Goal: Task Accomplishment & Management: Use online tool/utility

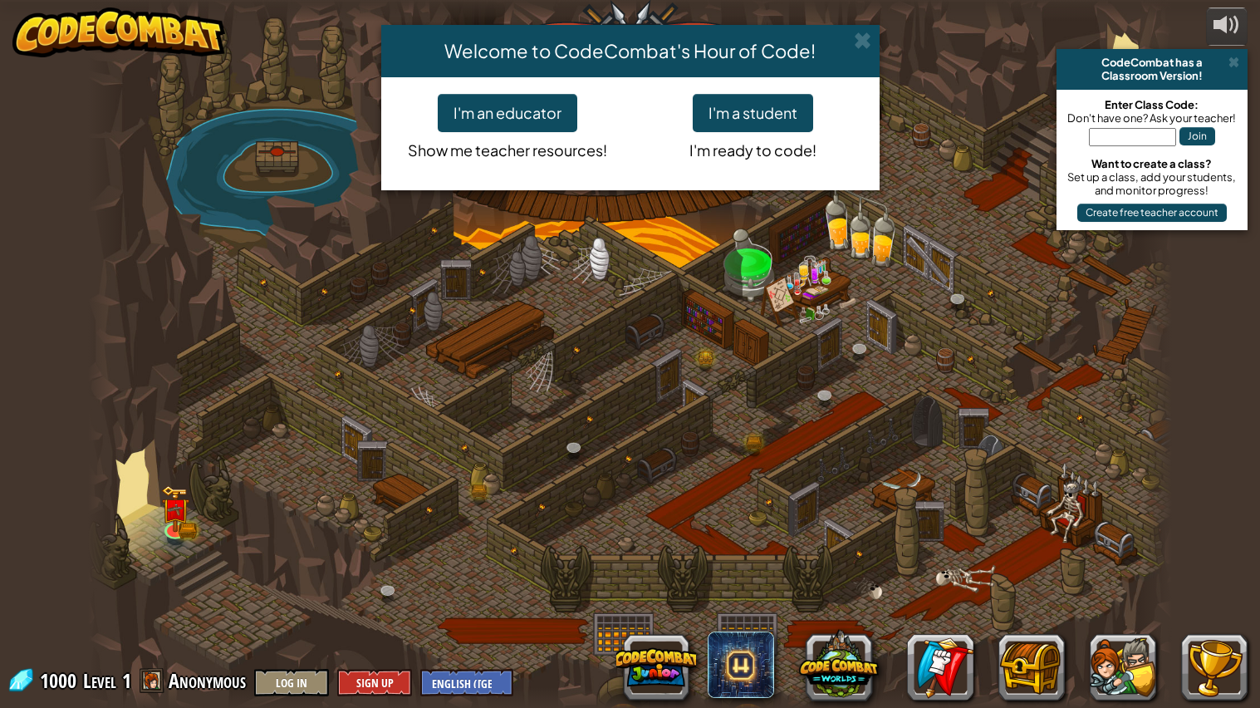
click at [173, 520] on div "Welcome to CodeCombat's Hour of Code! I'm an educator Show me teacher resources…" at bounding box center [630, 354] width 1260 height 708
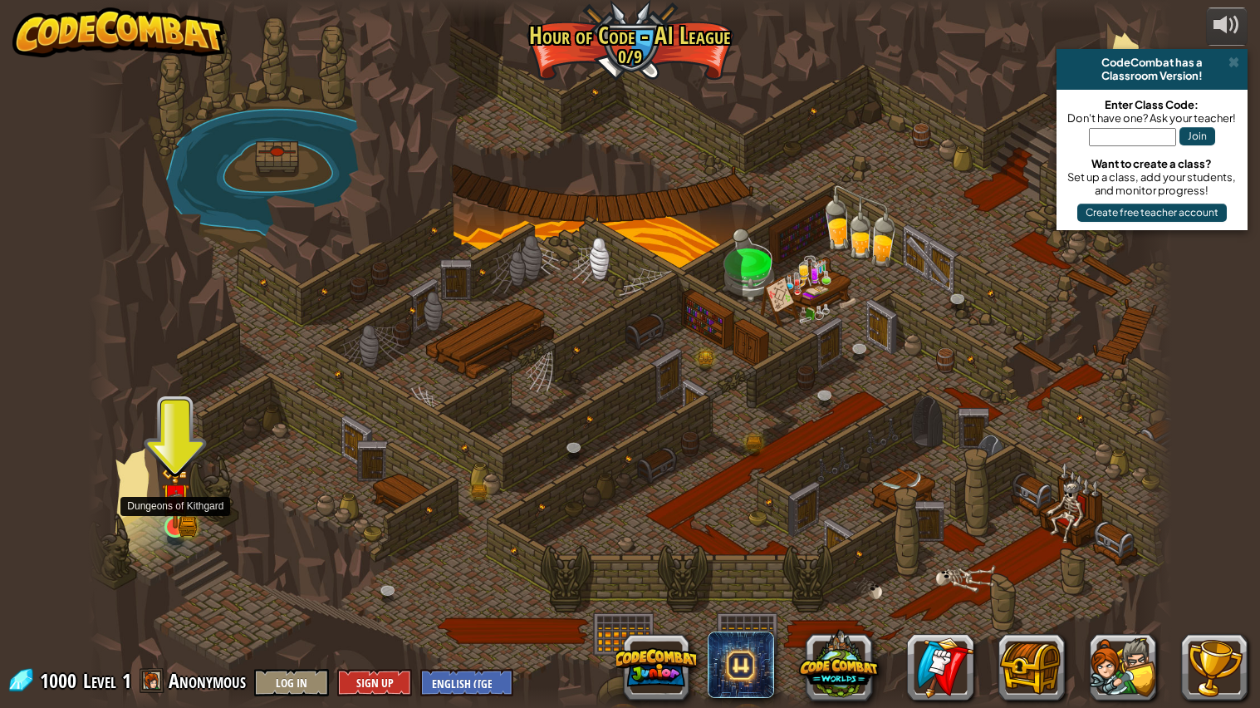
click at [165, 513] on img at bounding box center [175, 497] width 28 height 62
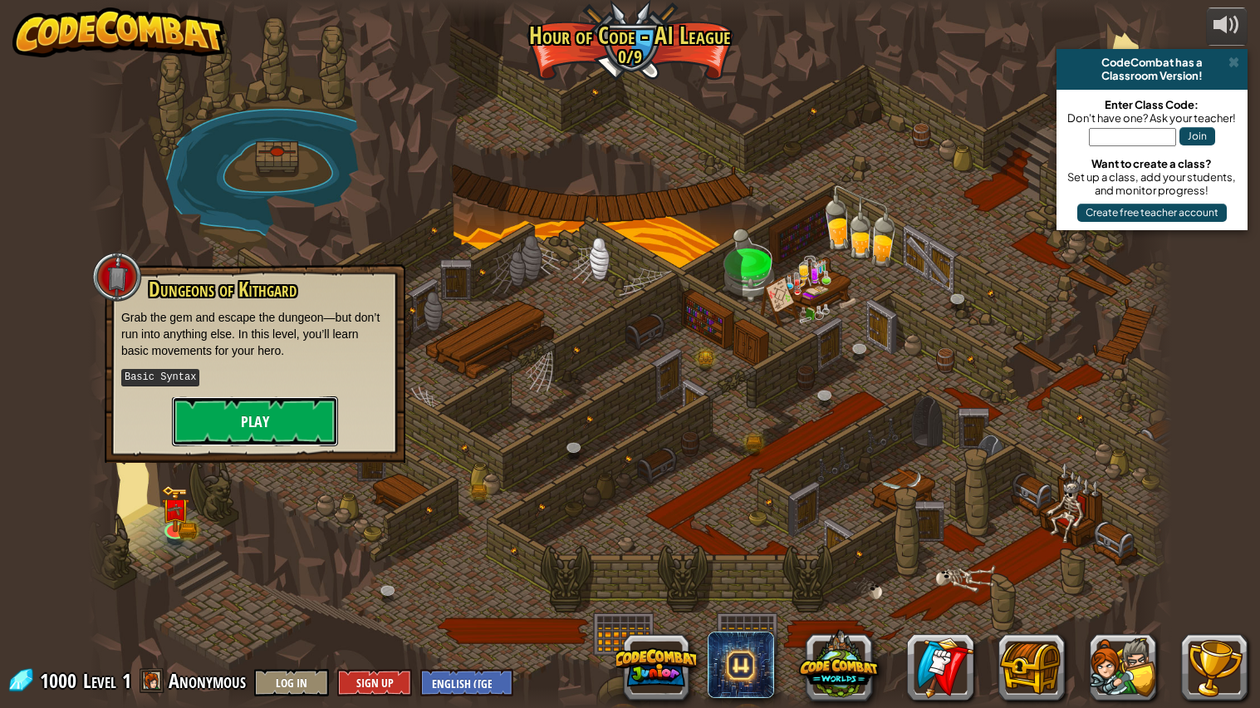
click at [239, 418] on button "Play" at bounding box center [255, 421] width 166 height 50
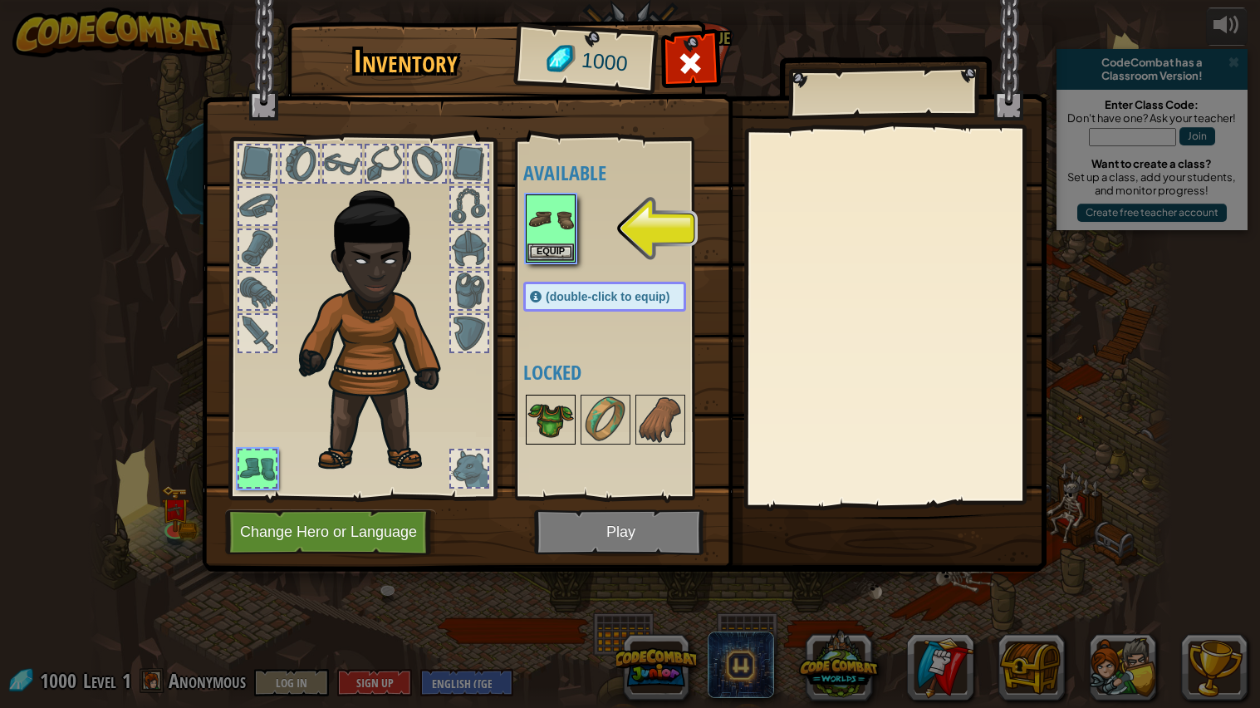
click at [544, 426] on img at bounding box center [551, 419] width 47 height 47
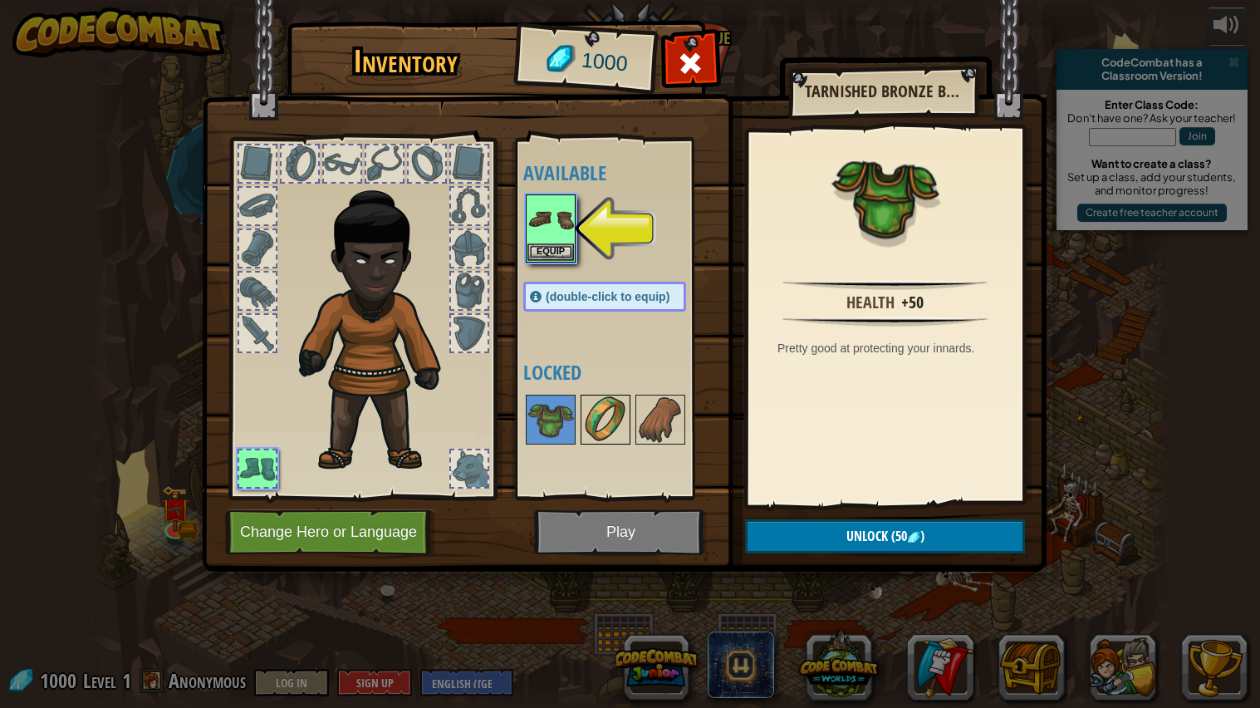
click at [590, 419] on img at bounding box center [605, 419] width 47 height 47
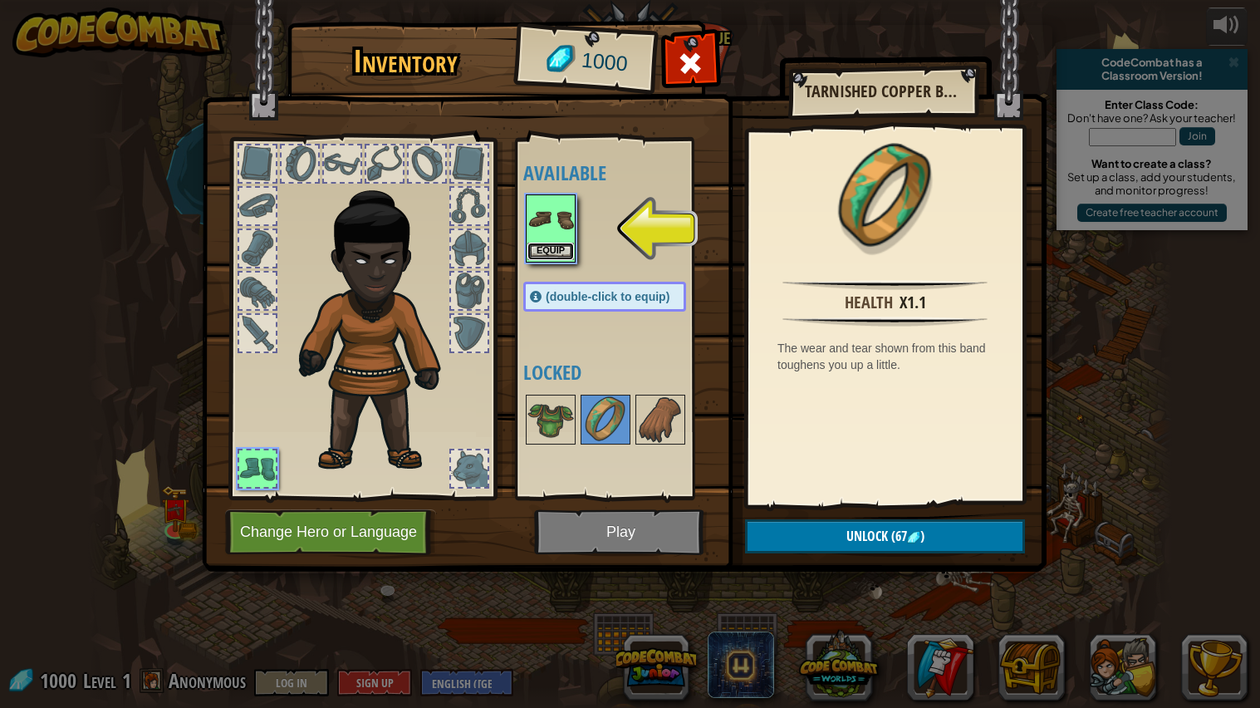
click at [552, 250] on button "Equip" at bounding box center [551, 251] width 47 height 17
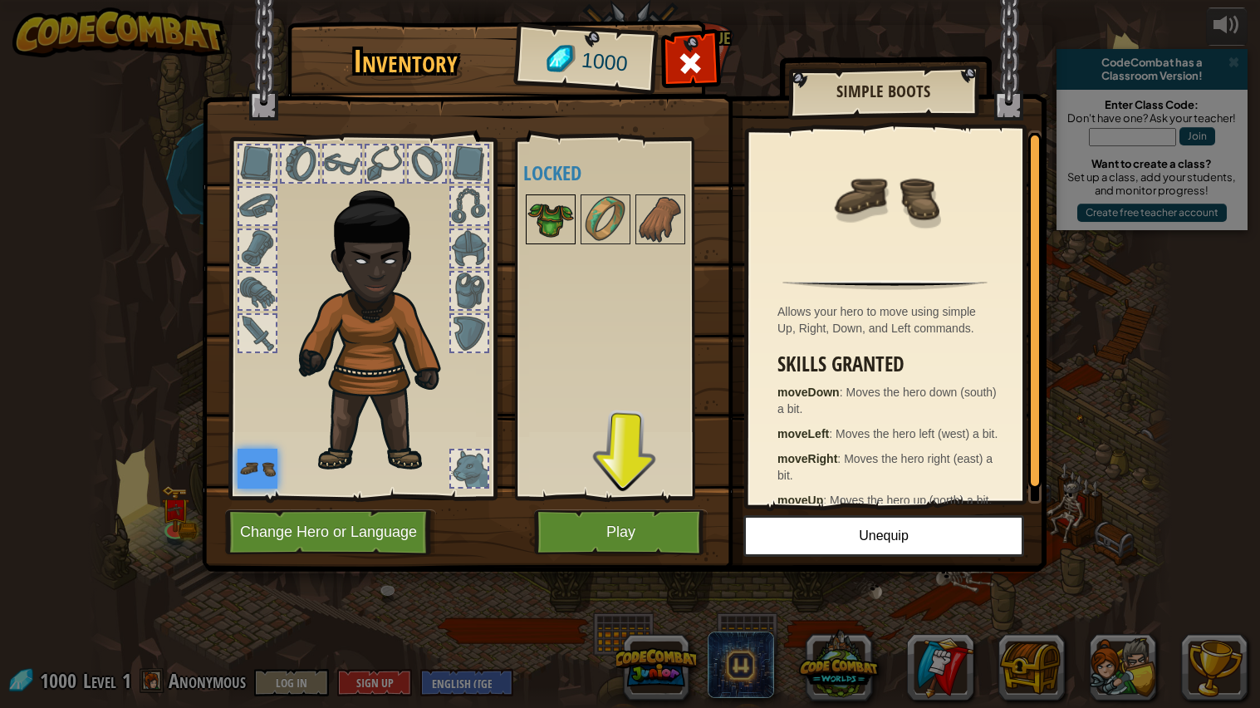
click at [565, 218] on img at bounding box center [551, 219] width 47 height 47
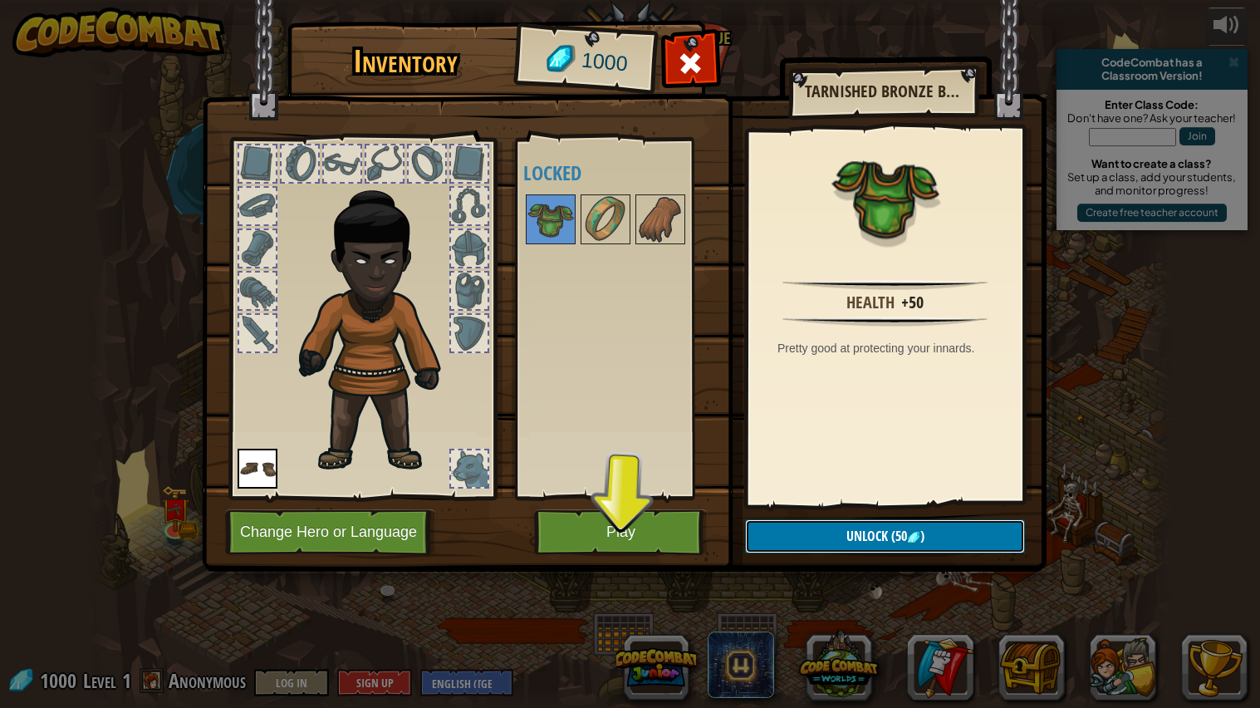
click at [826, 552] on button "Unlock (50 )" at bounding box center [885, 536] width 280 height 34
click at [823, 524] on button "Confirm" at bounding box center [885, 536] width 280 height 34
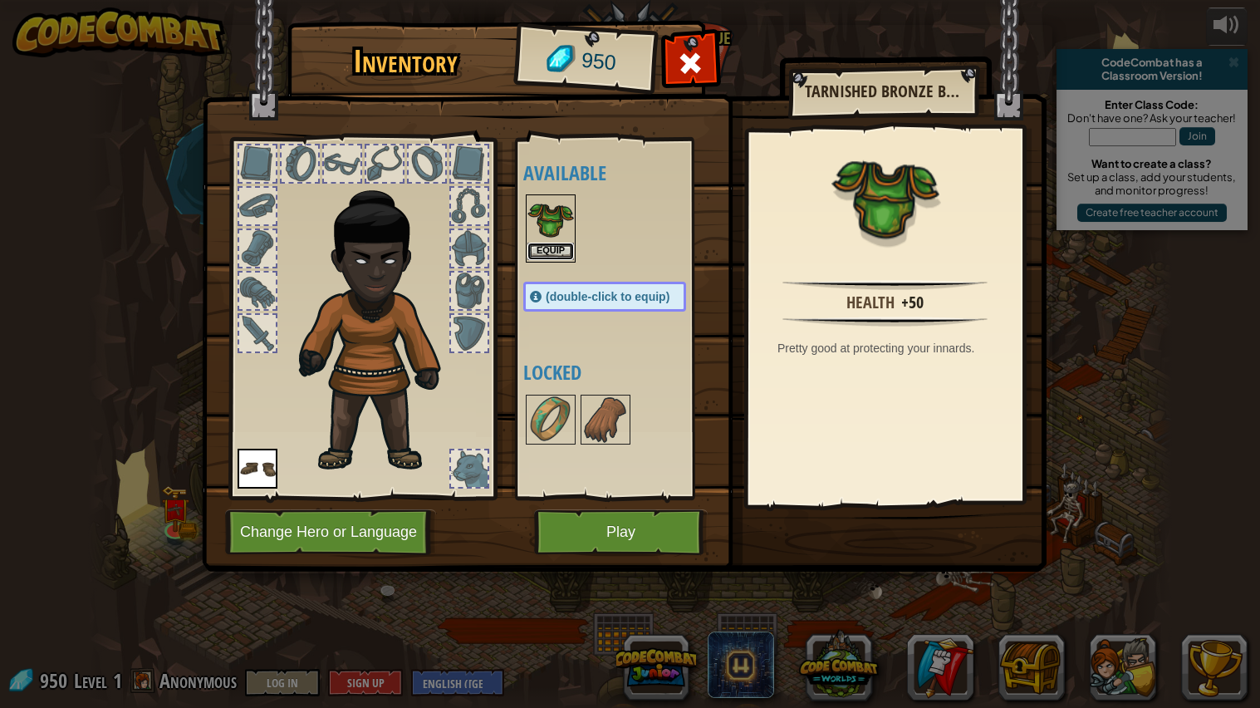
click at [551, 257] on button "Equip" at bounding box center [551, 251] width 47 height 17
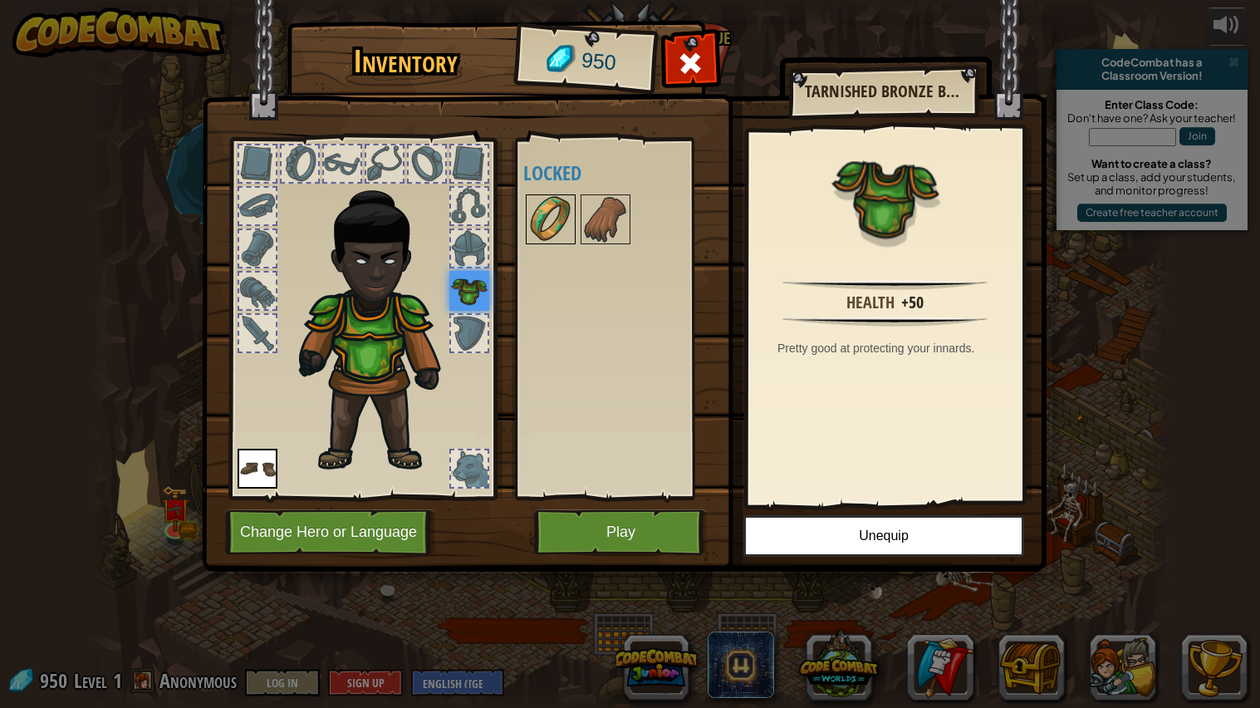
click at [567, 233] on img at bounding box center [551, 219] width 47 height 47
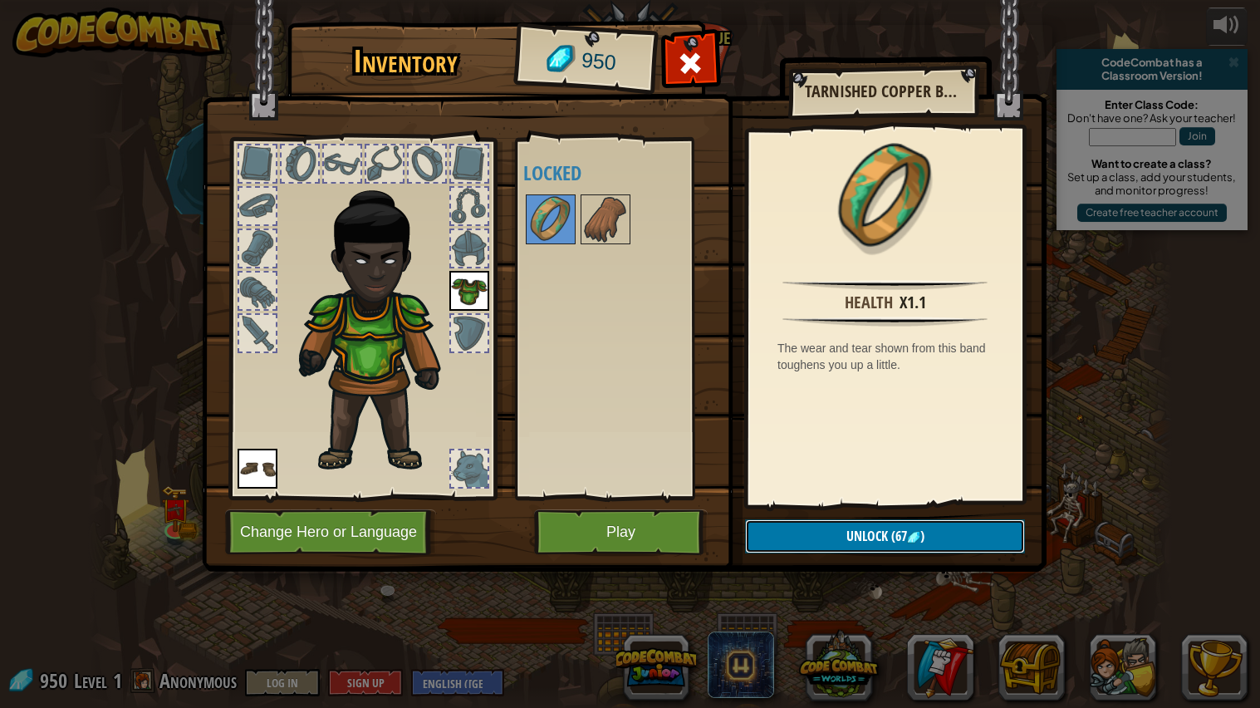
click at [833, 532] on button "Unlock (67 )" at bounding box center [885, 536] width 280 height 34
click at [839, 529] on button "Confirm" at bounding box center [885, 536] width 280 height 34
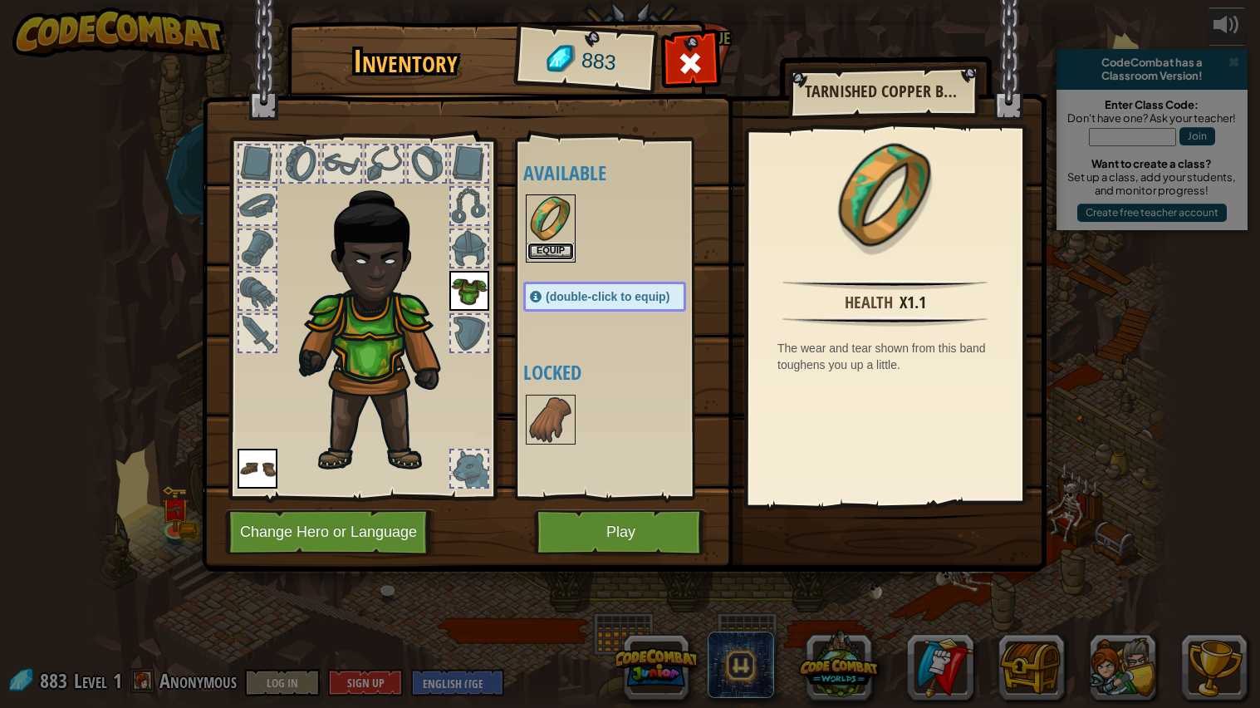
click at [557, 245] on button "Equip" at bounding box center [551, 251] width 47 height 17
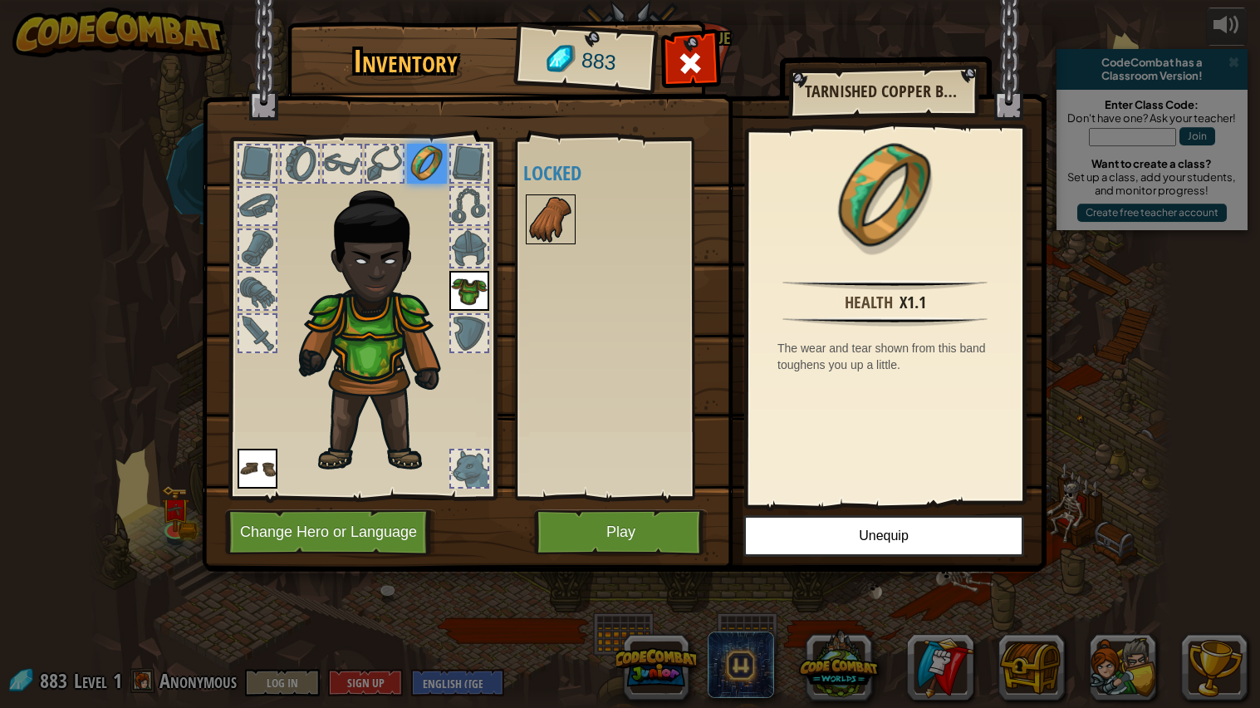
click at [538, 205] on img at bounding box center [551, 219] width 47 height 47
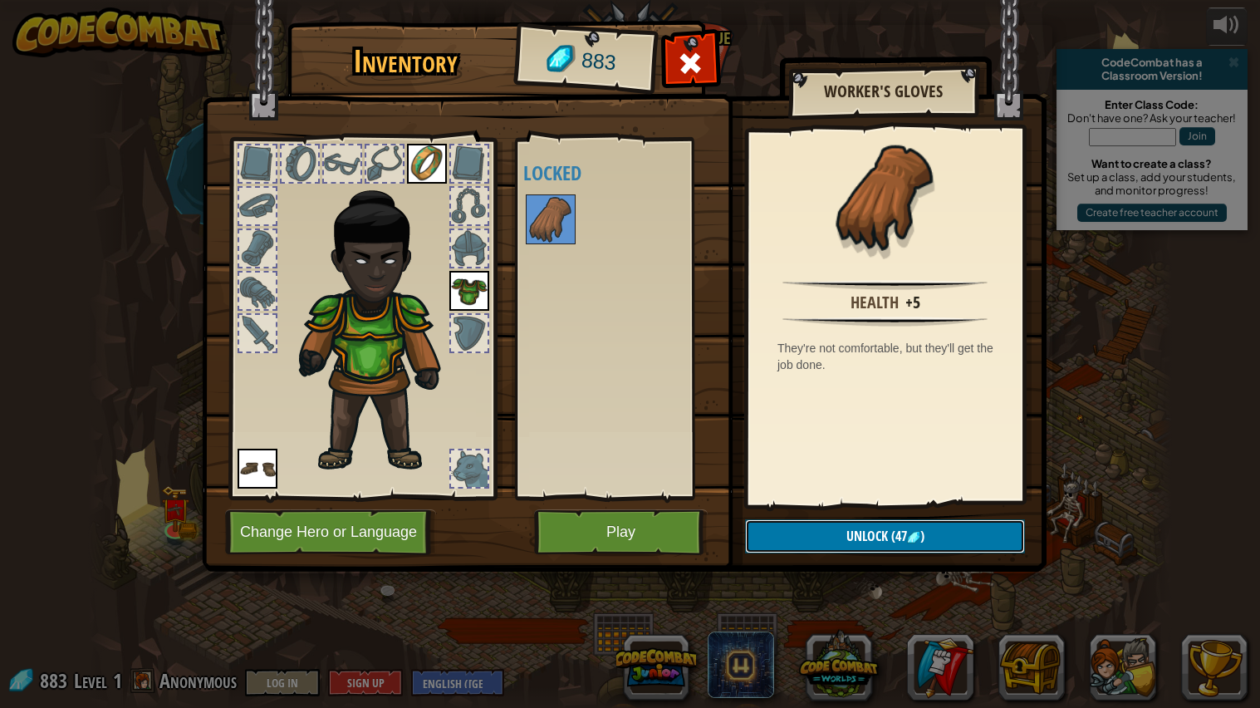
click at [837, 531] on button "Unlock (47 )" at bounding box center [885, 536] width 280 height 34
click at [904, 546] on button "Confirm" at bounding box center [885, 536] width 280 height 34
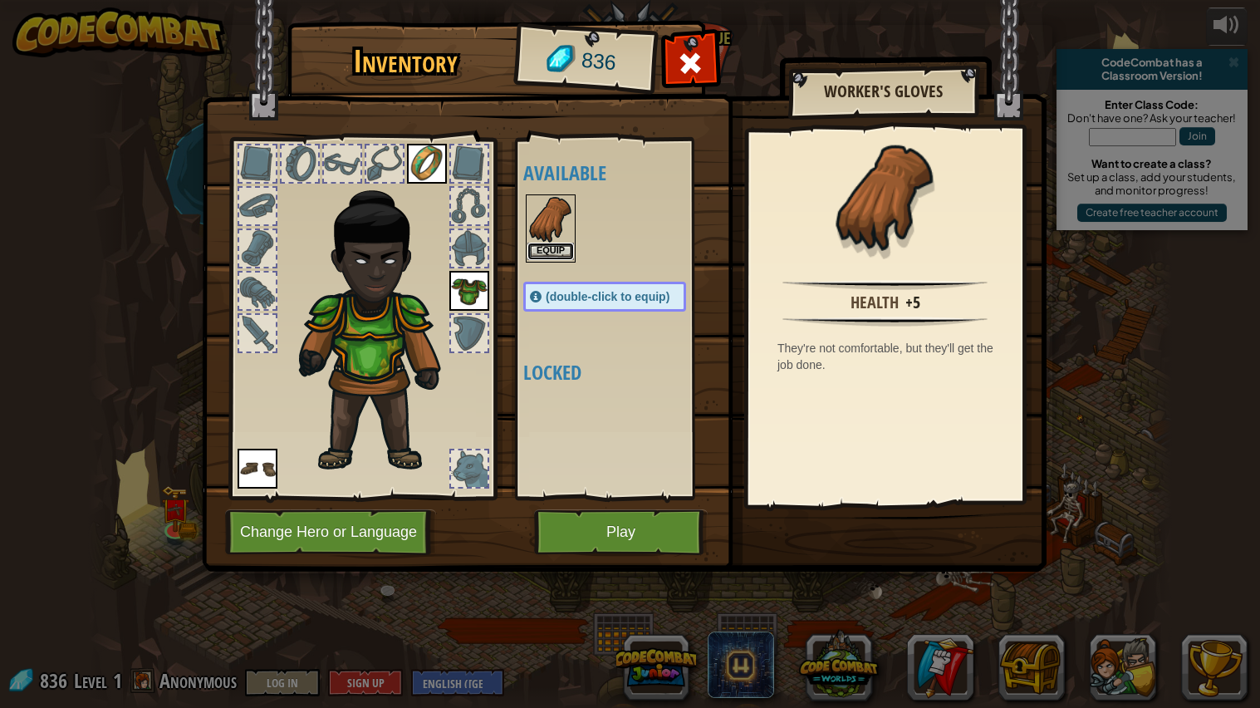
click at [543, 257] on button "Equip" at bounding box center [551, 251] width 47 height 17
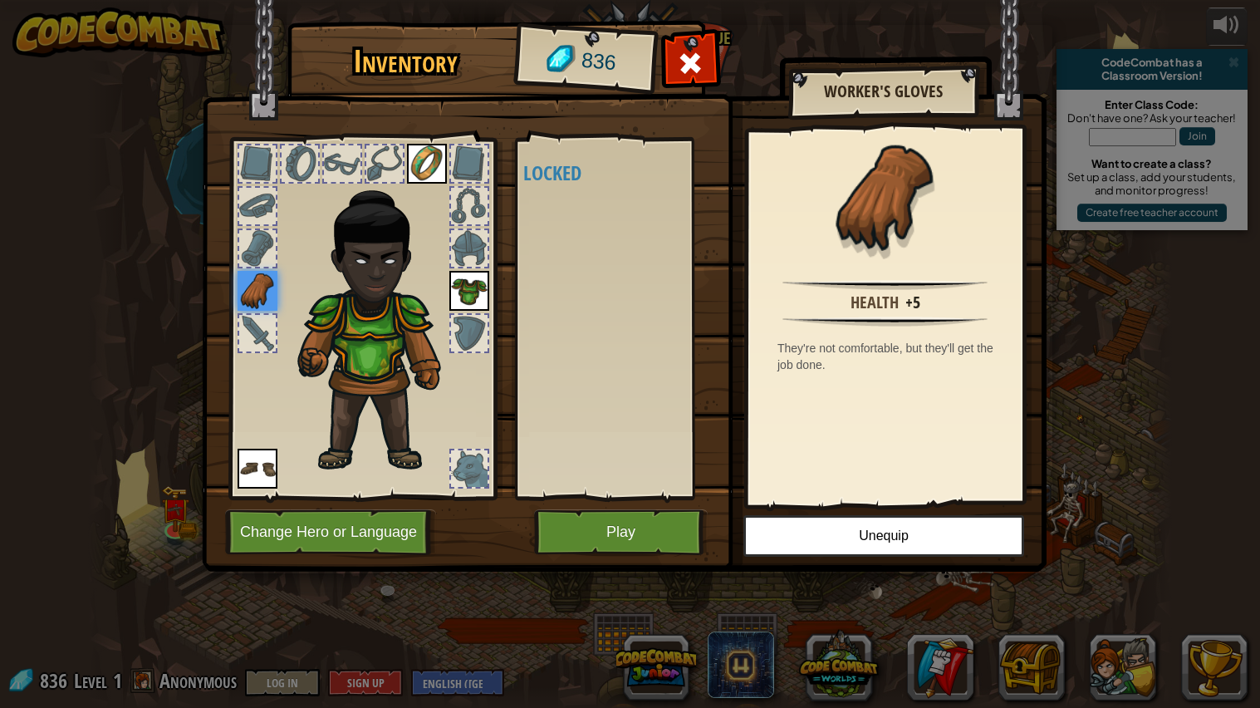
click at [479, 339] on div at bounding box center [469, 333] width 37 height 37
